Goal: Task Accomplishment & Management: Manage account settings

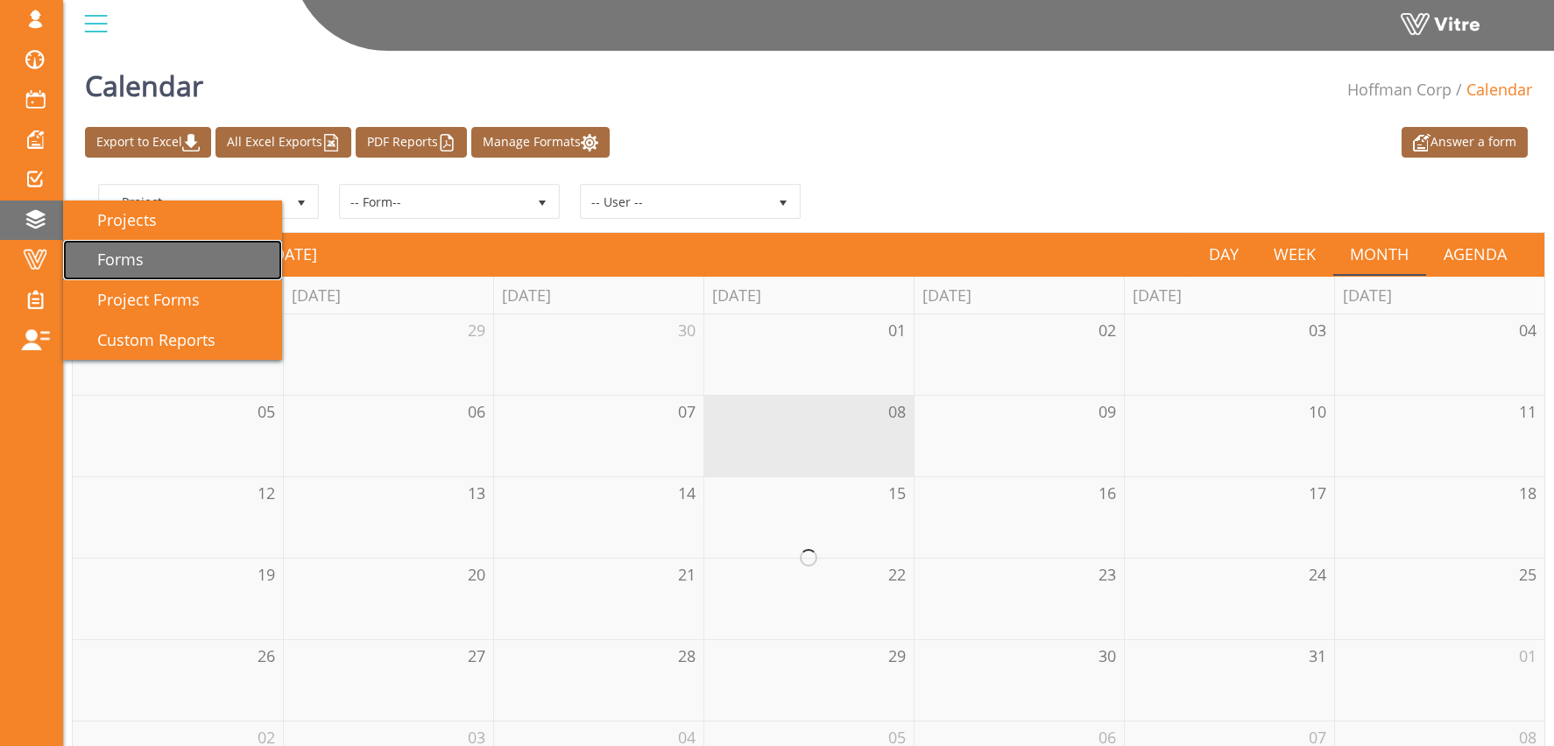
click at [129, 242] on link "Forms" at bounding box center [172, 260] width 219 height 40
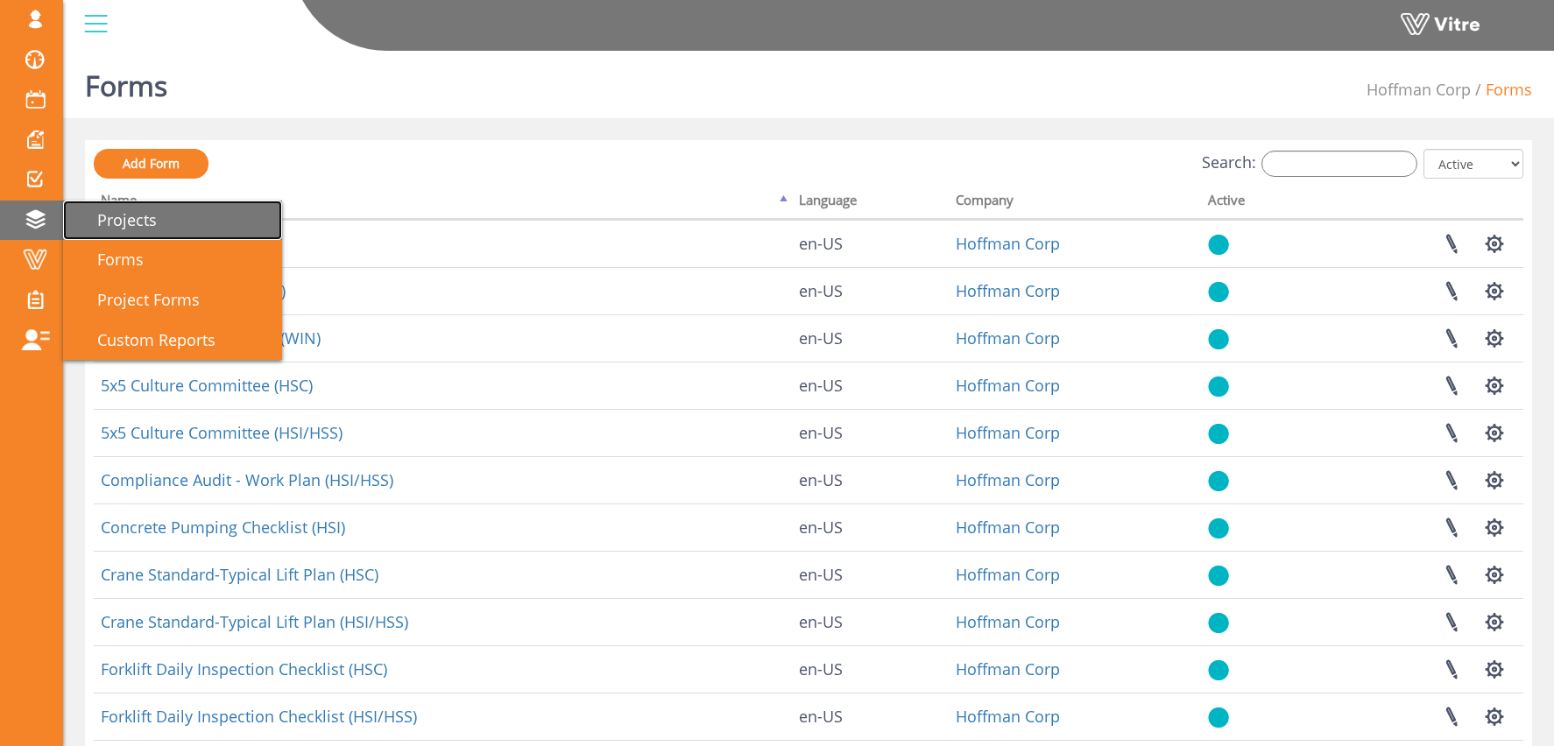
click at [153, 211] on span "Projects" at bounding box center [116, 219] width 81 height 21
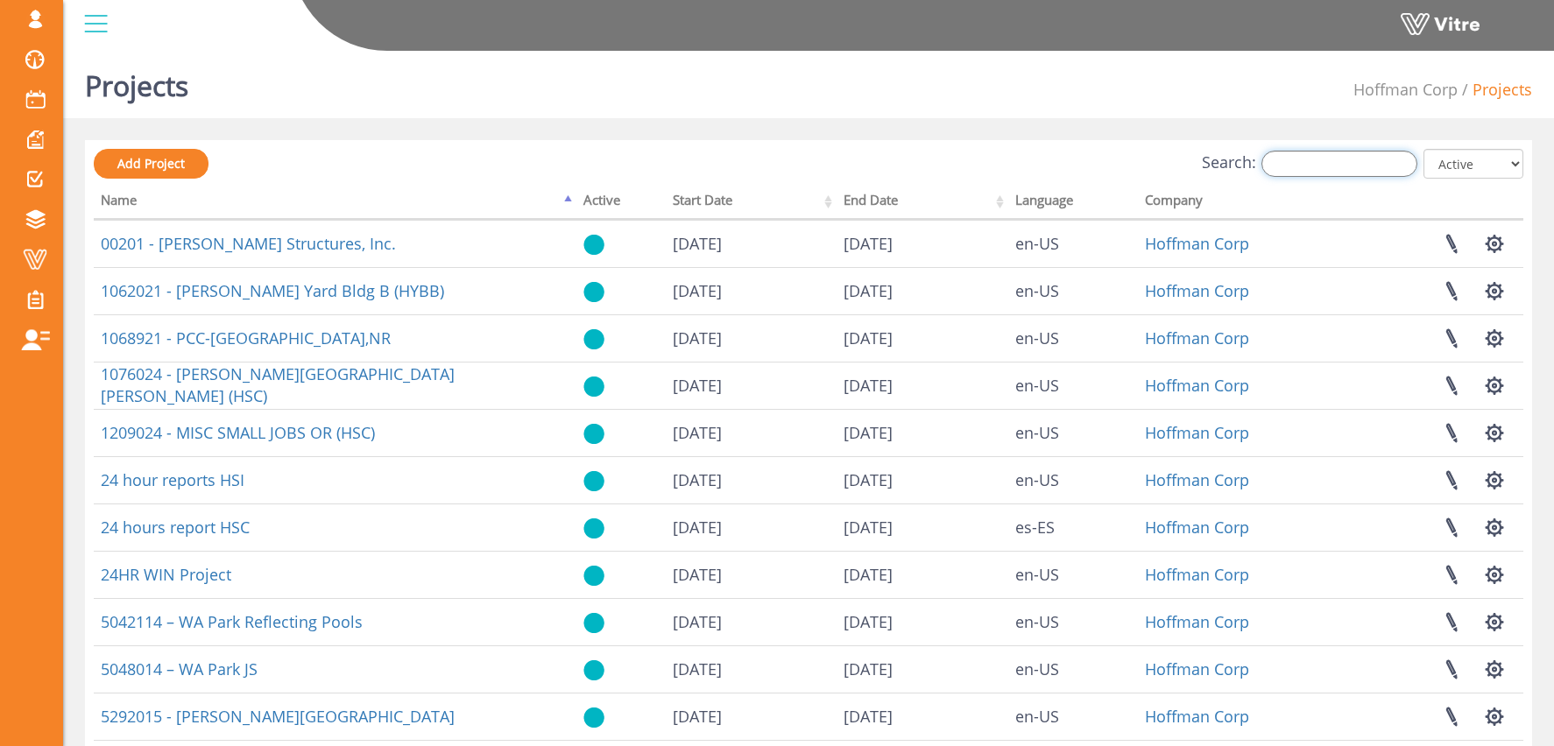
click at [1354, 159] on input "Search:" at bounding box center [1339, 164] width 156 height 26
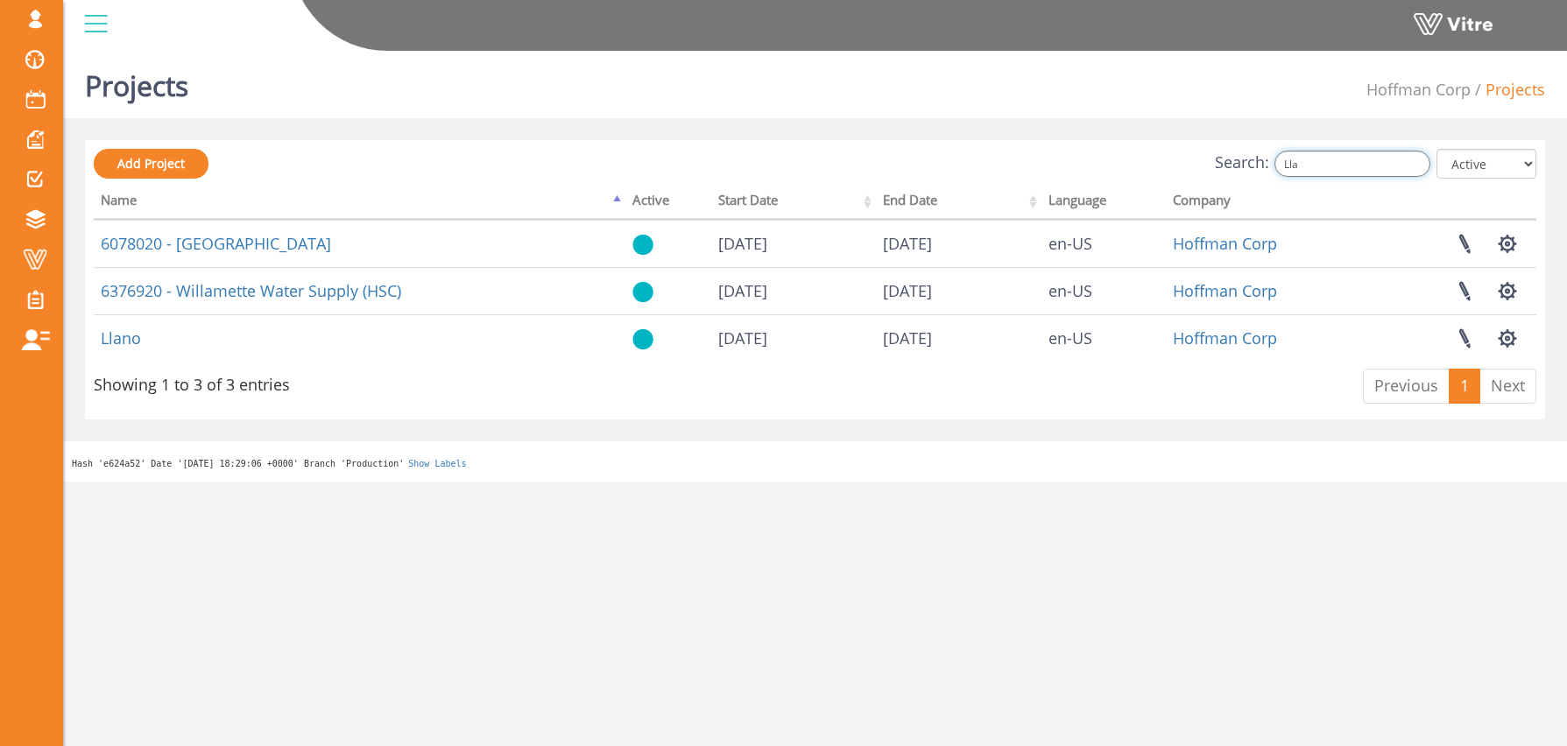
type input "Lla"
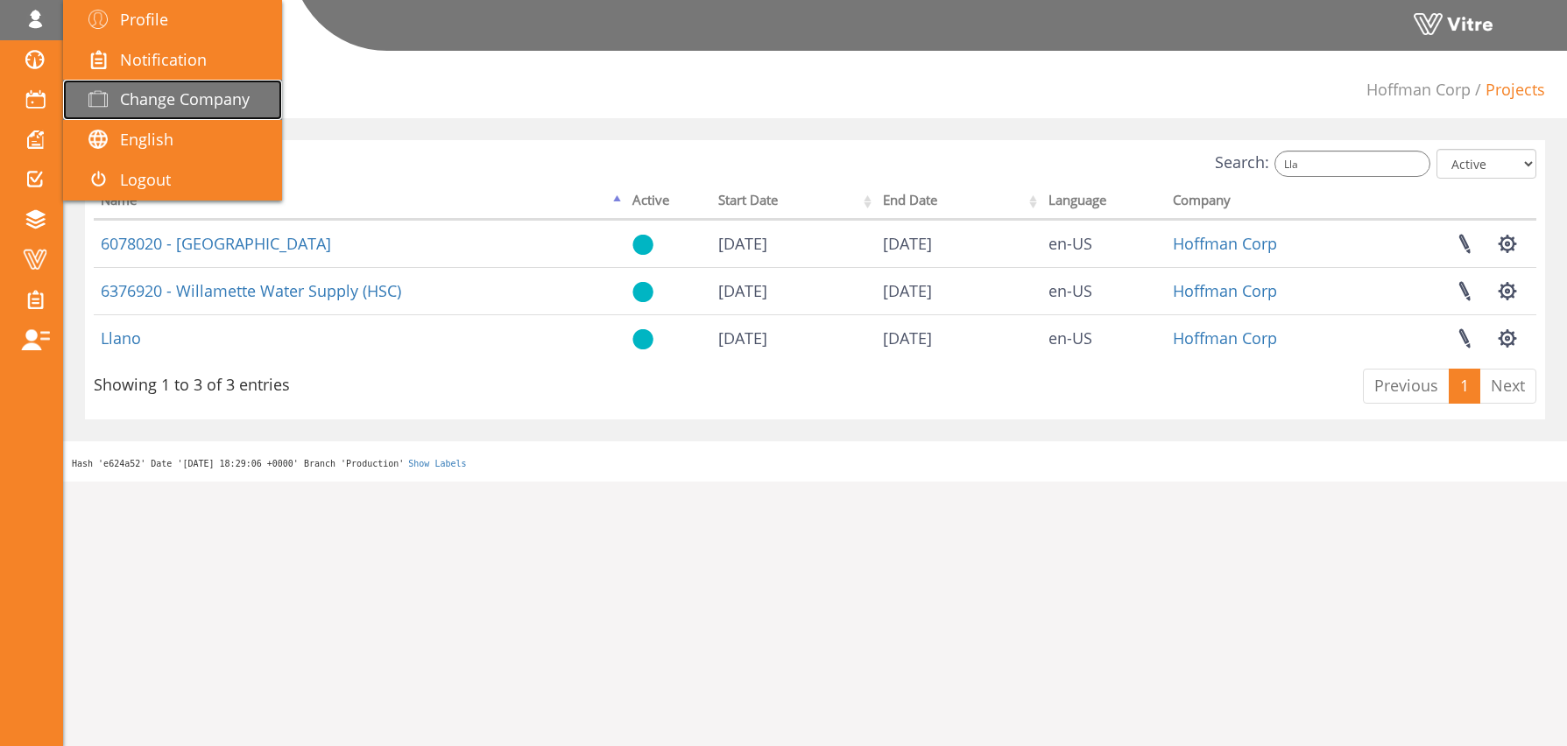
click at [172, 106] on span "Change Company" at bounding box center [185, 98] width 130 height 21
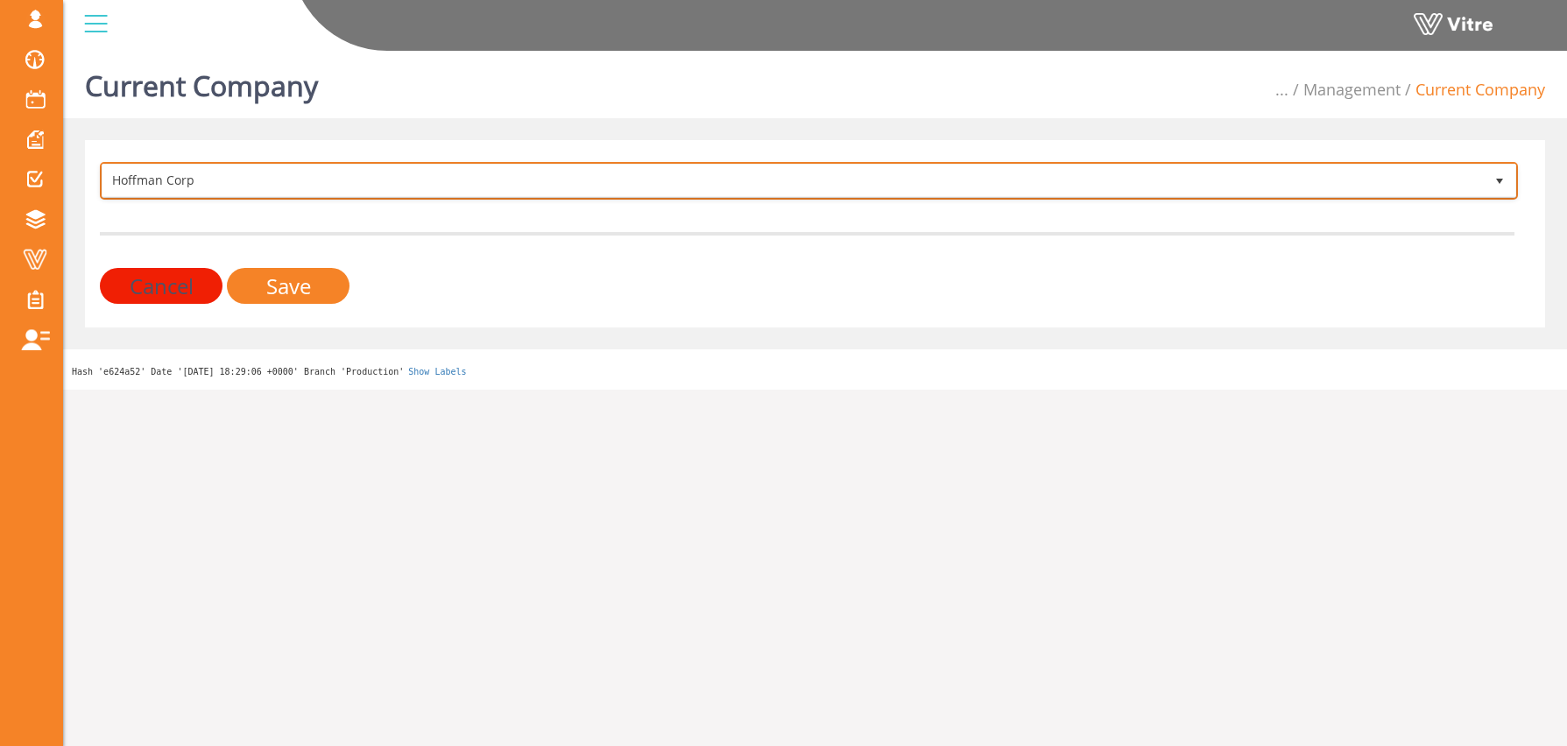
drag, startPoint x: 511, startPoint y: 186, endPoint x: 491, endPoint y: 185, distance: 20.2
click at [511, 186] on span "Hoffman Corp" at bounding box center [792, 181] width 1381 height 32
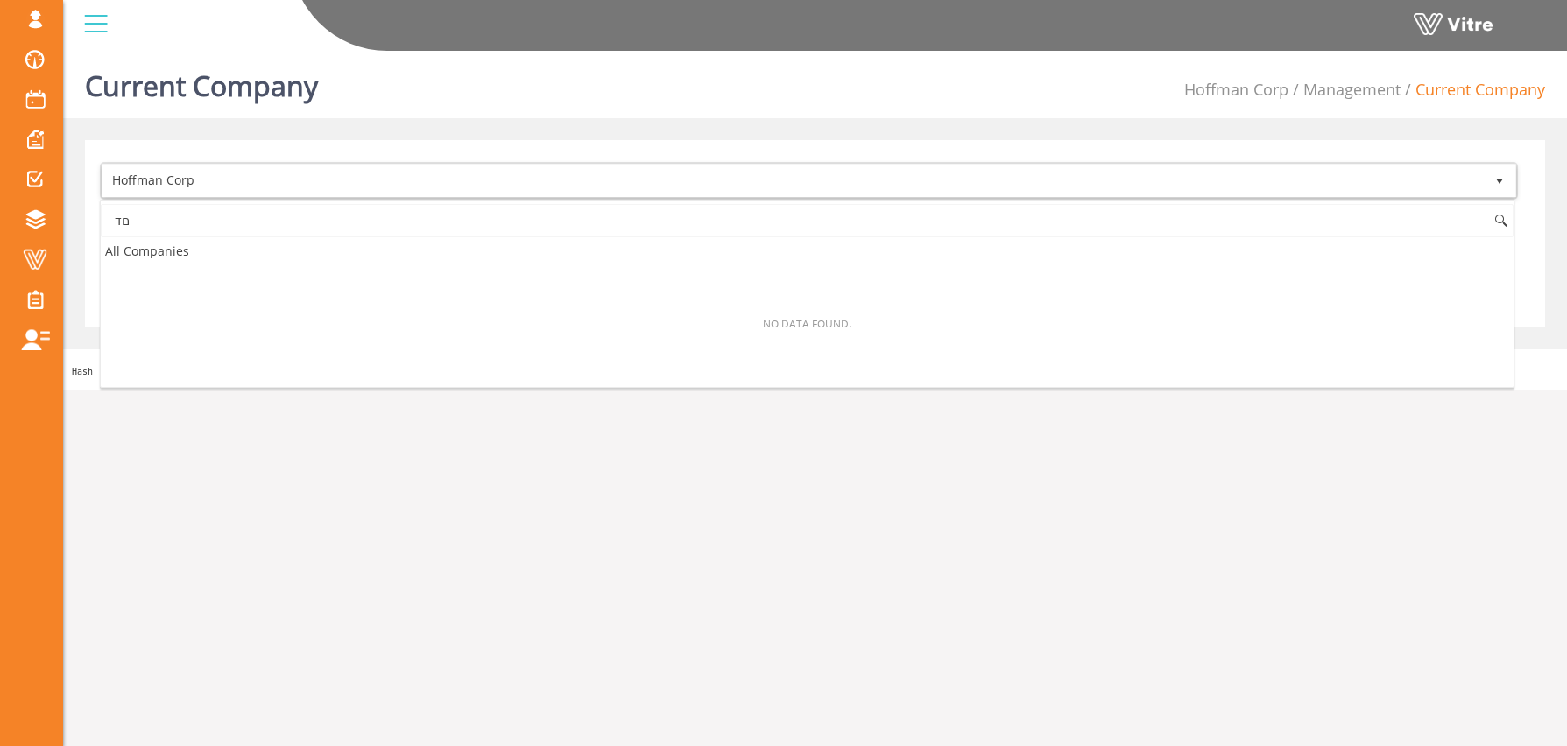
type input "ם"
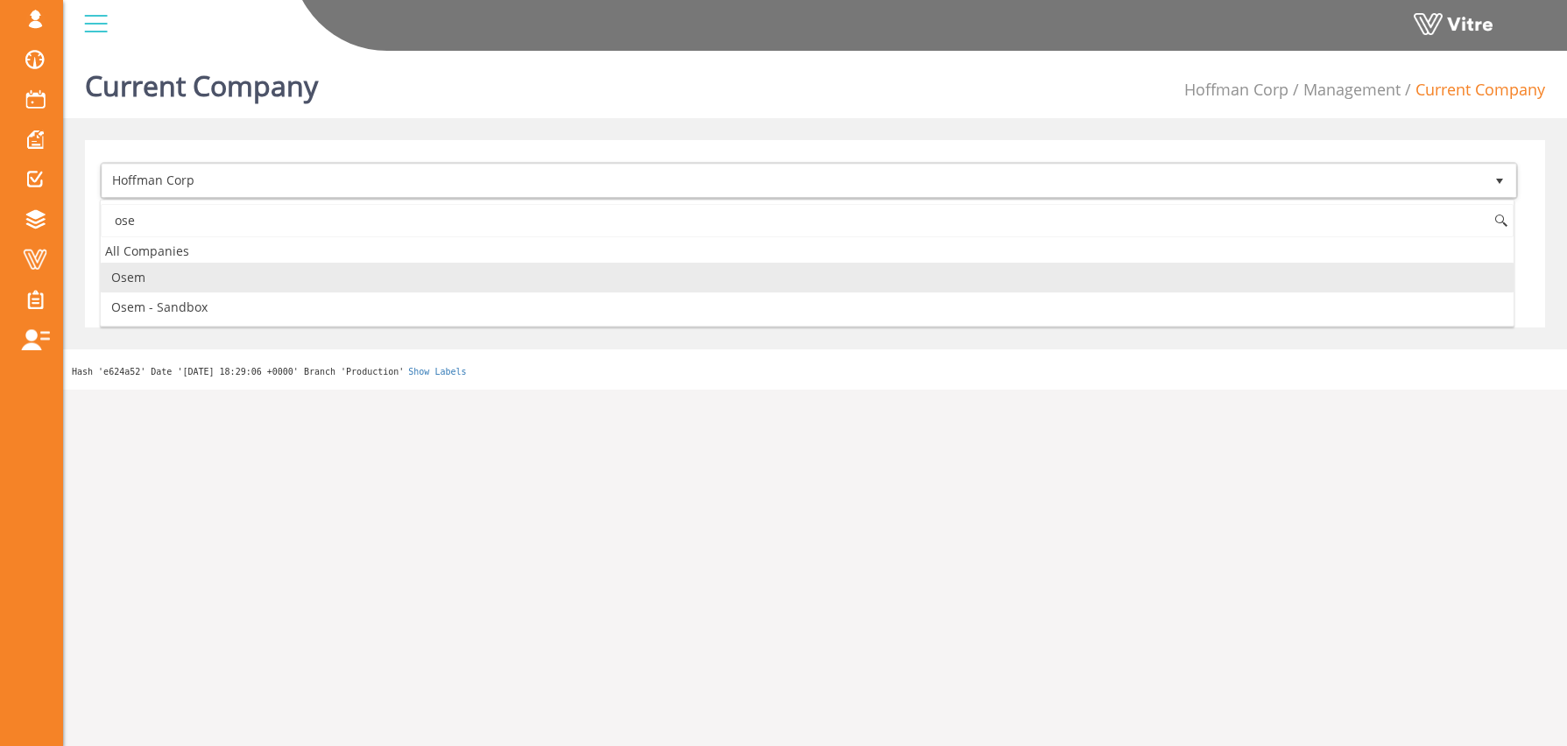
click at [226, 285] on li "Osem" at bounding box center [807, 278] width 1413 height 30
type input "ose"
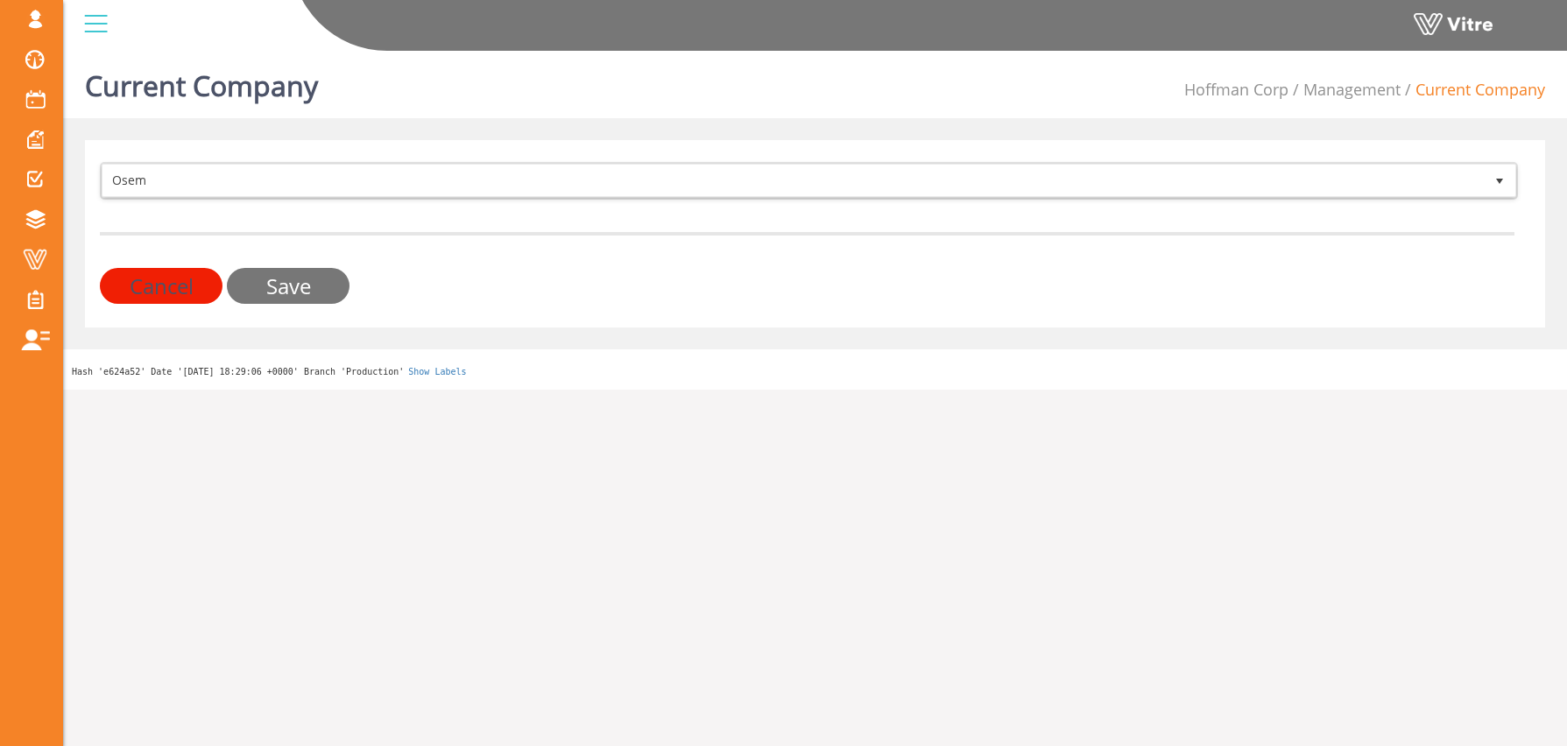
click at [311, 285] on input "Save" at bounding box center [288, 286] width 123 height 36
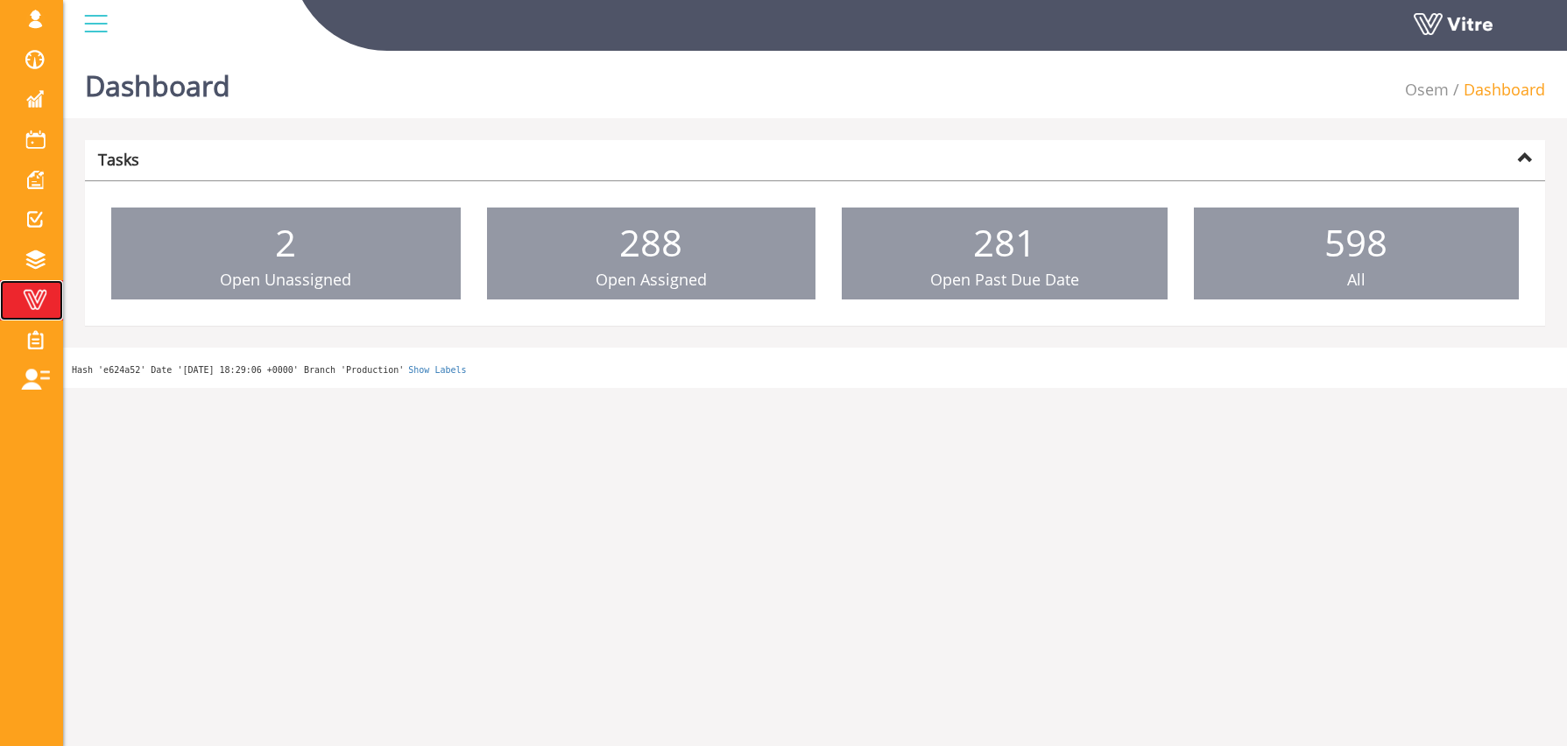
click at [41, 301] on span at bounding box center [35, 299] width 44 height 21
